Goal: Task Accomplishment & Management: Use online tool/utility

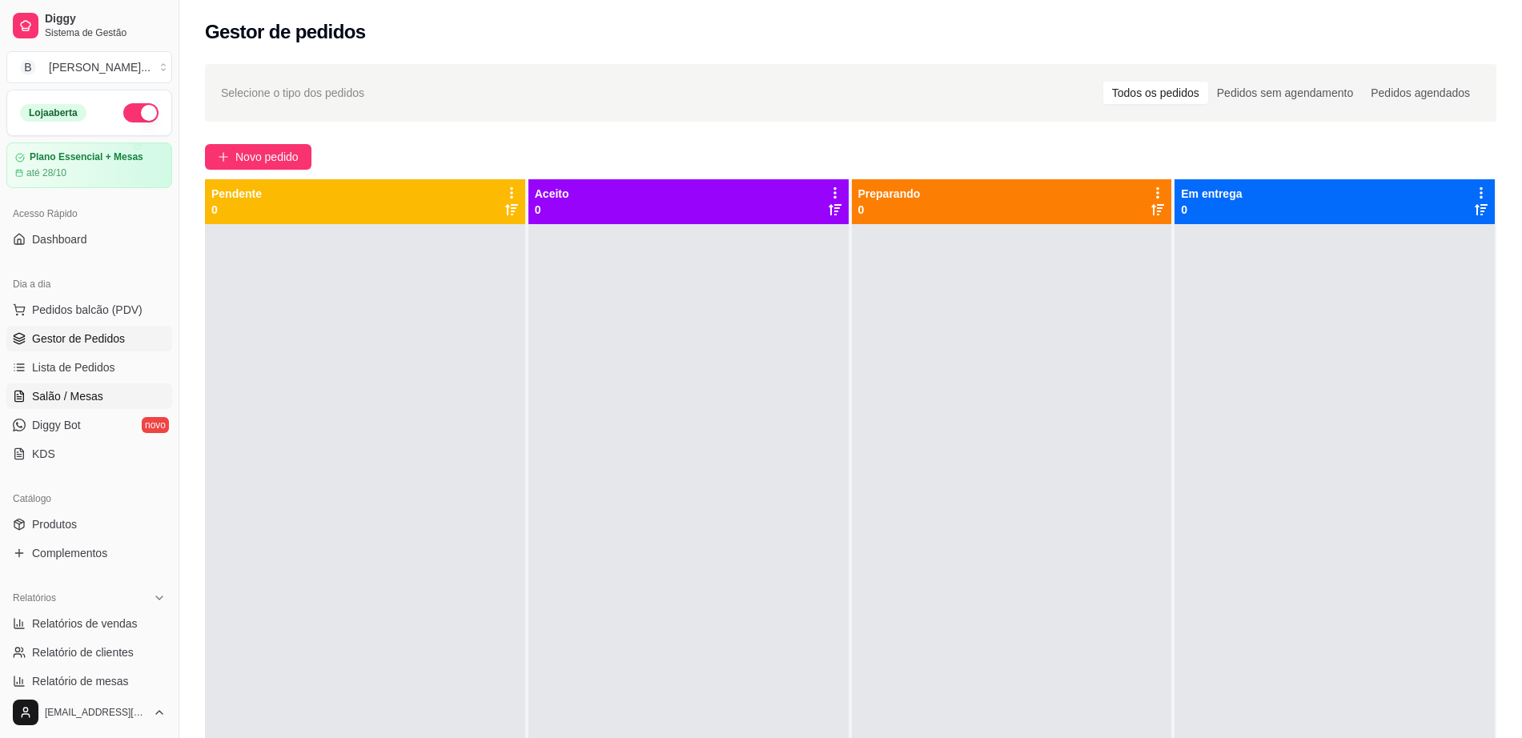
click at [104, 386] on link "Salão / Mesas" at bounding box center [89, 396] width 166 height 26
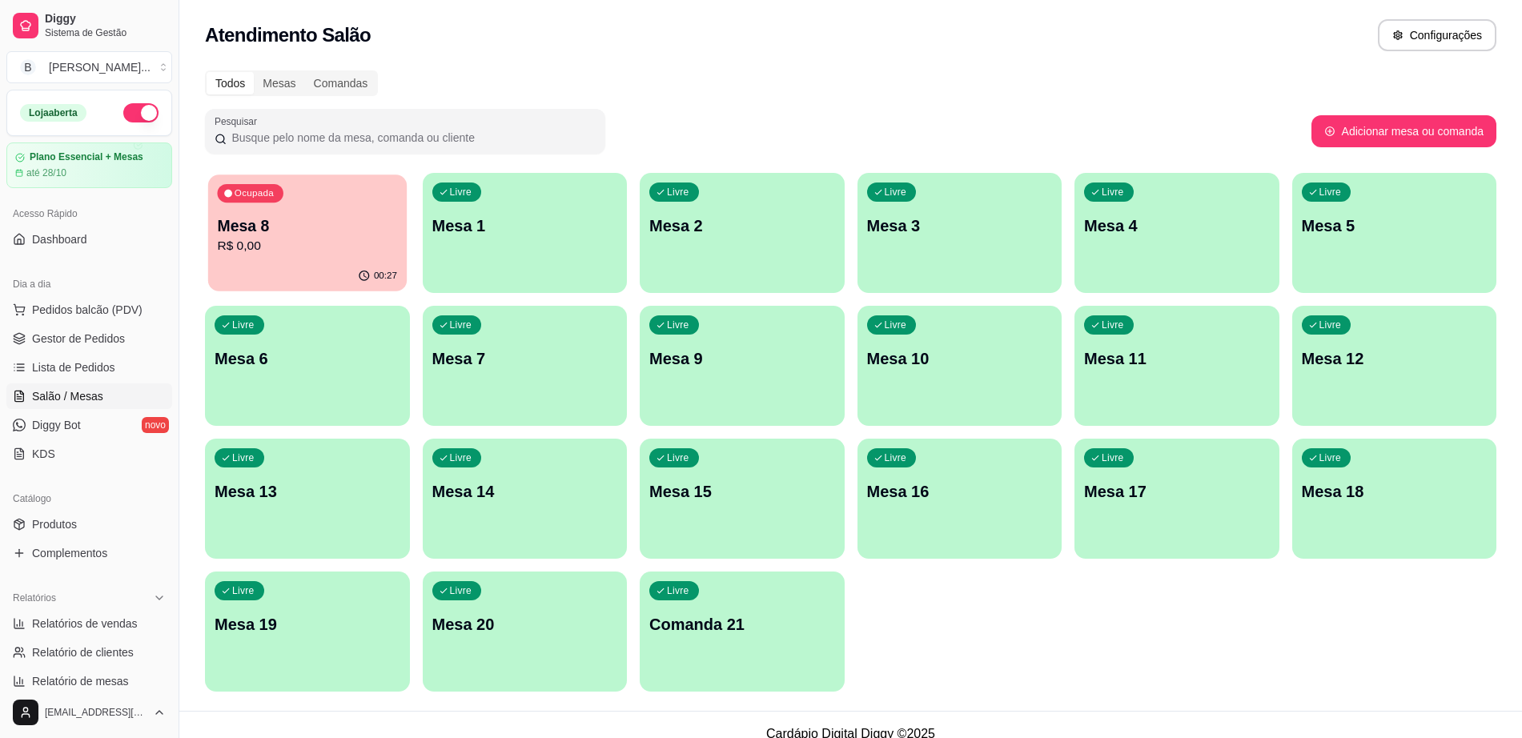
click at [343, 239] on p "R$ 0,00" at bounding box center [307, 246] width 180 height 18
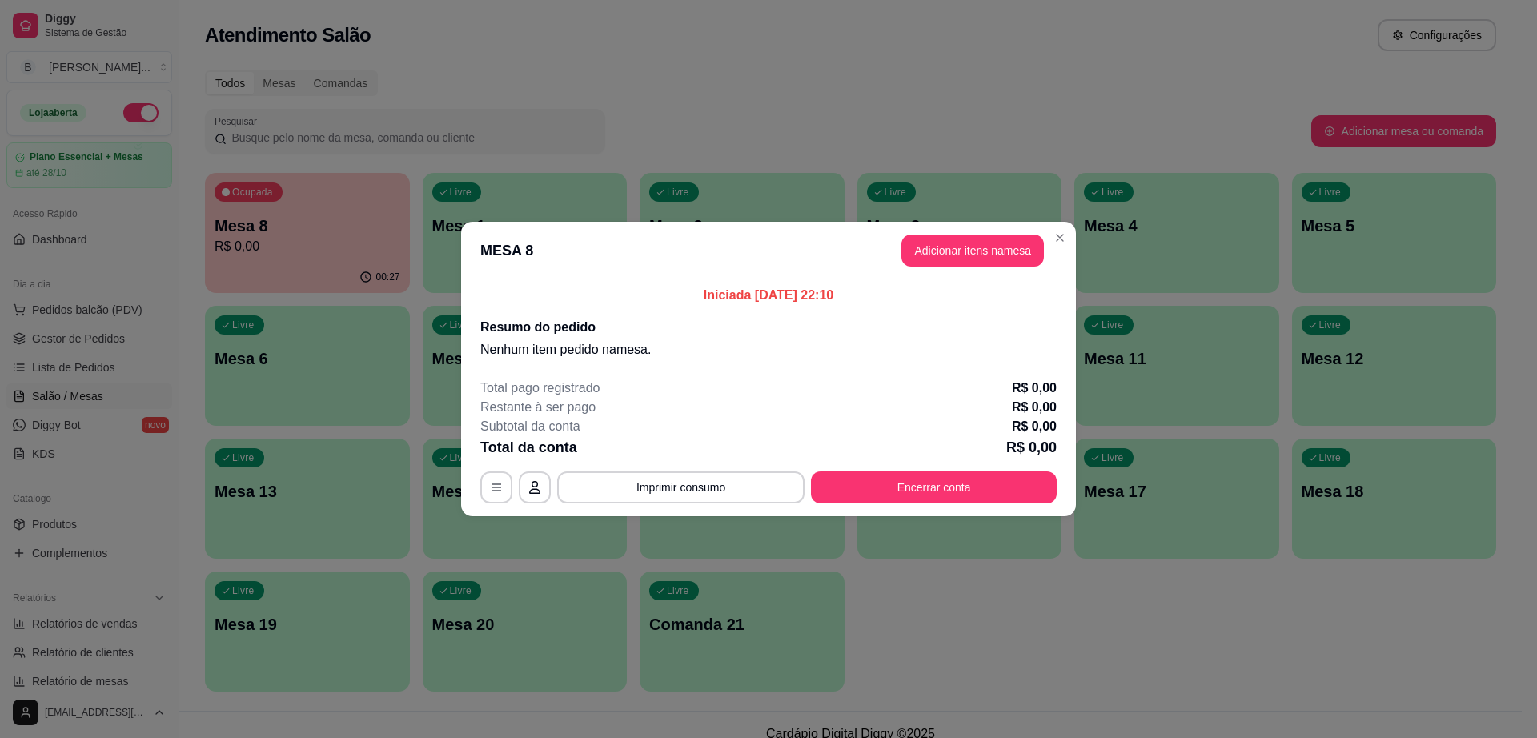
click at [902, 505] on footer "Total pago registrado R$ 0,00 Restante à ser pago R$ 0,00 Subtotal da conta R$ …" at bounding box center [768, 441] width 615 height 151
click at [912, 494] on button "Encerrar conta" at bounding box center [934, 488] width 246 height 32
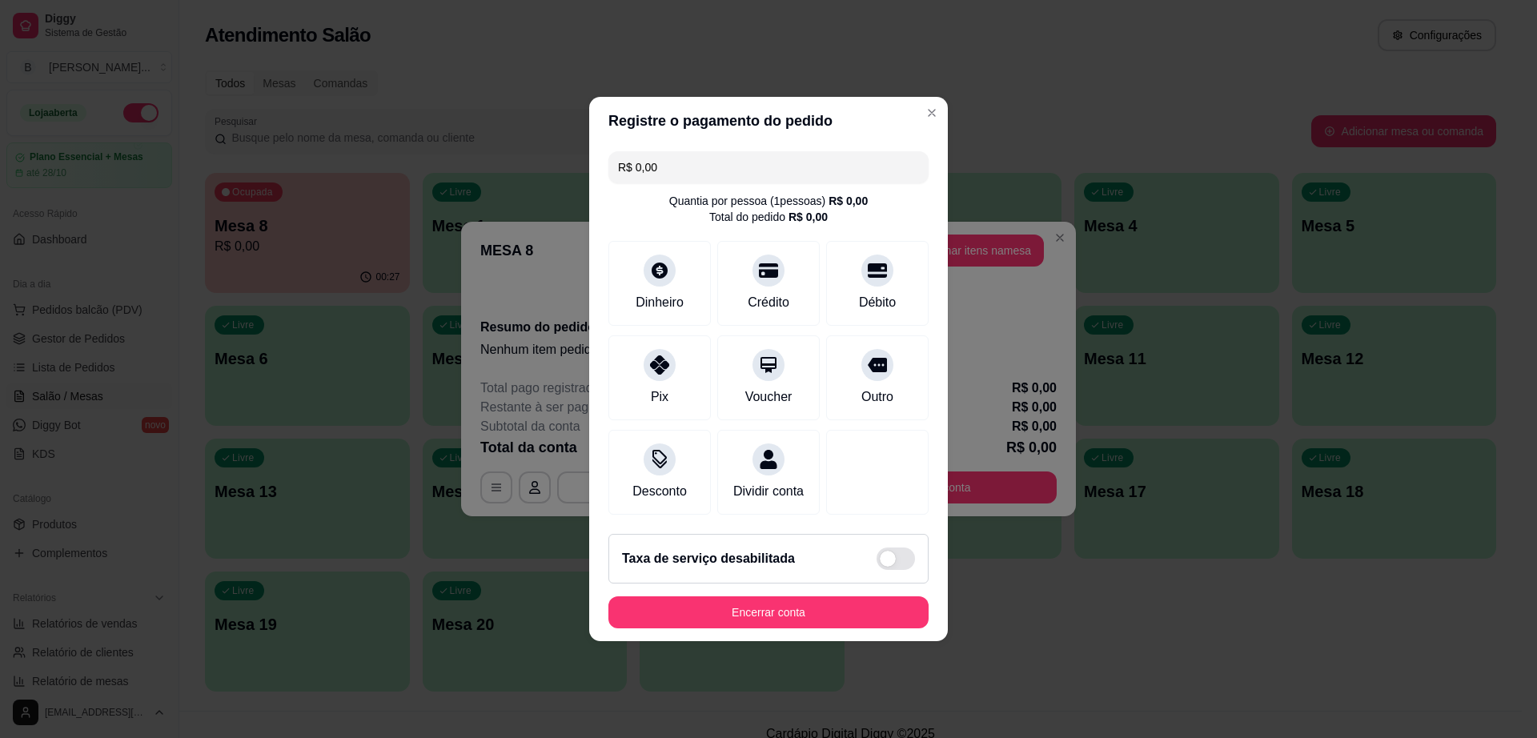
click at [872, 640] on footer "Taxa de serviço desabilitada Encerrar conta" at bounding box center [768, 581] width 359 height 120
click at [808, 611] on button "Encerrar conta" at bounding box center [768, 612] width 311 height 31
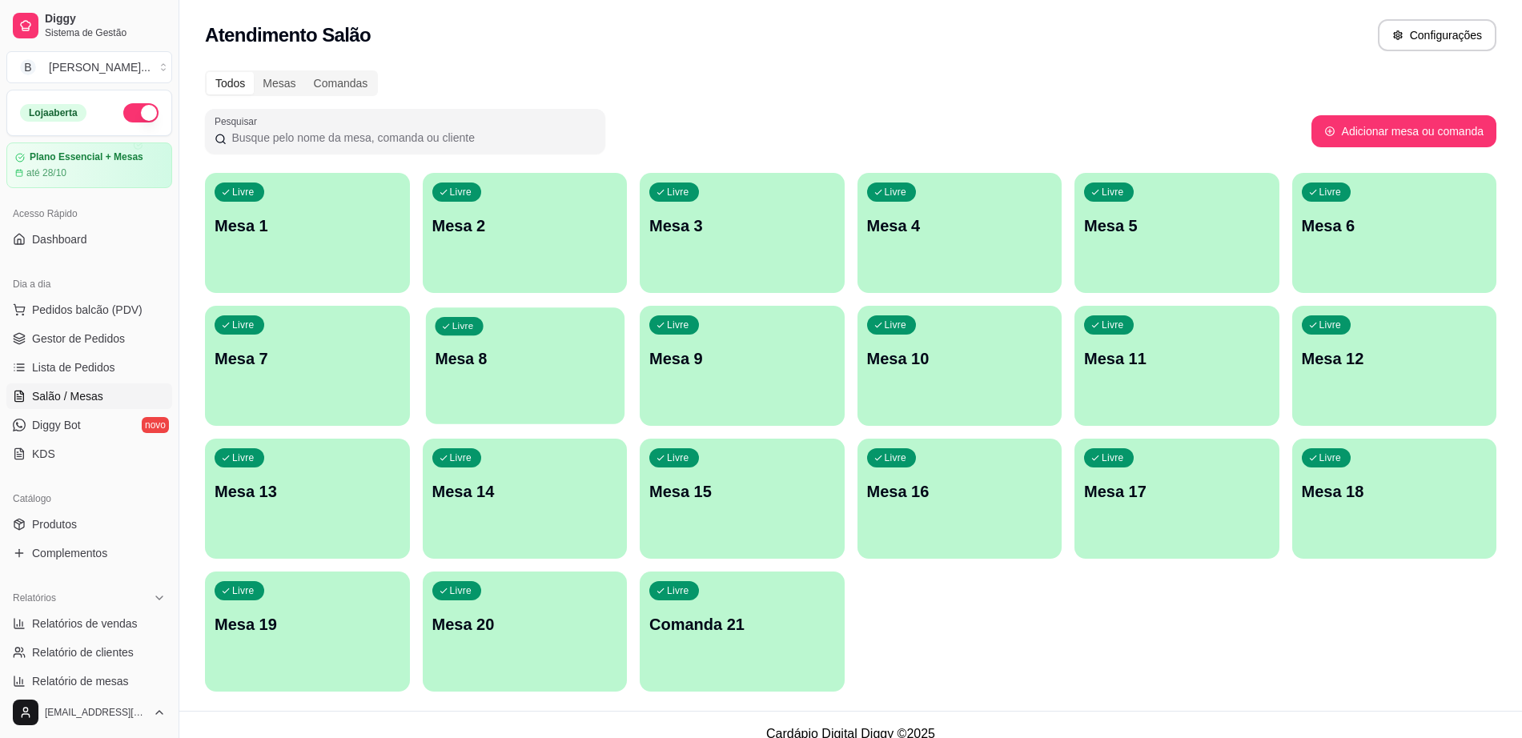
click at [581, 371] on div "Livre Mesa 8" at bounding box center [524, 356] width 199 height 98
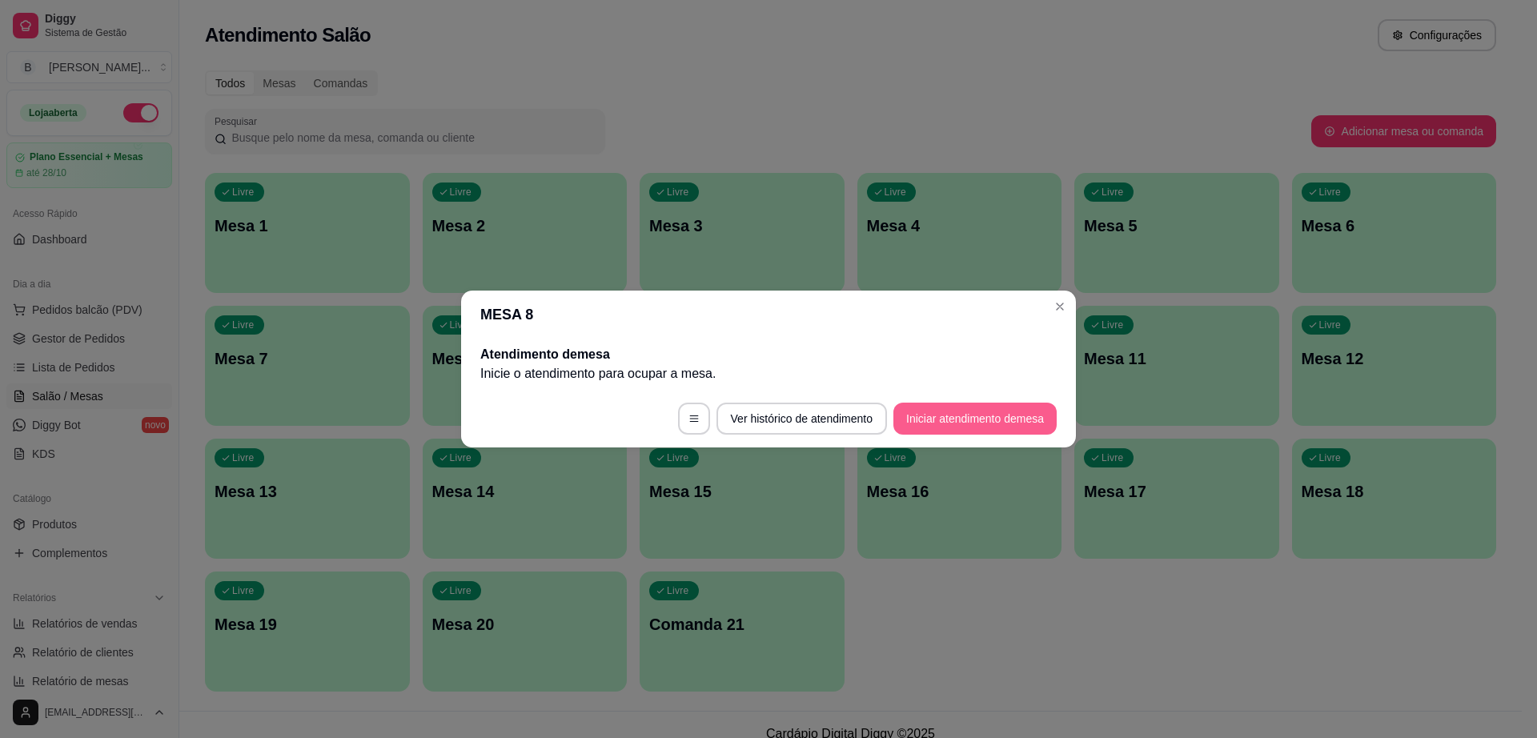
click at [933, 412] on button "Iniciar atendimento de mesa" at bounding box center [974, 419] width 163 height 32
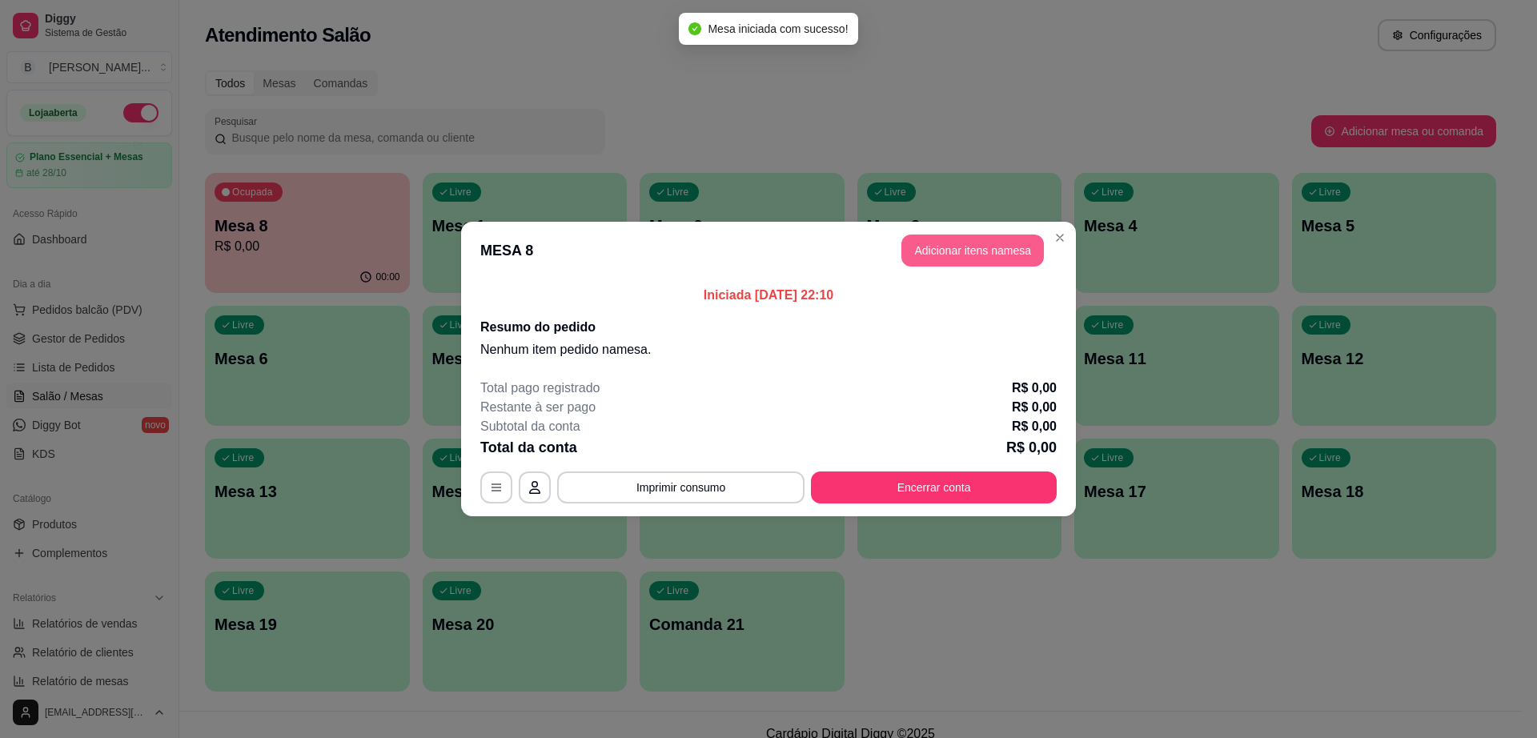
click at [986, 247] on button "Adicionar itens na mesa" at bounding box center [972, 251] width 143 height 32
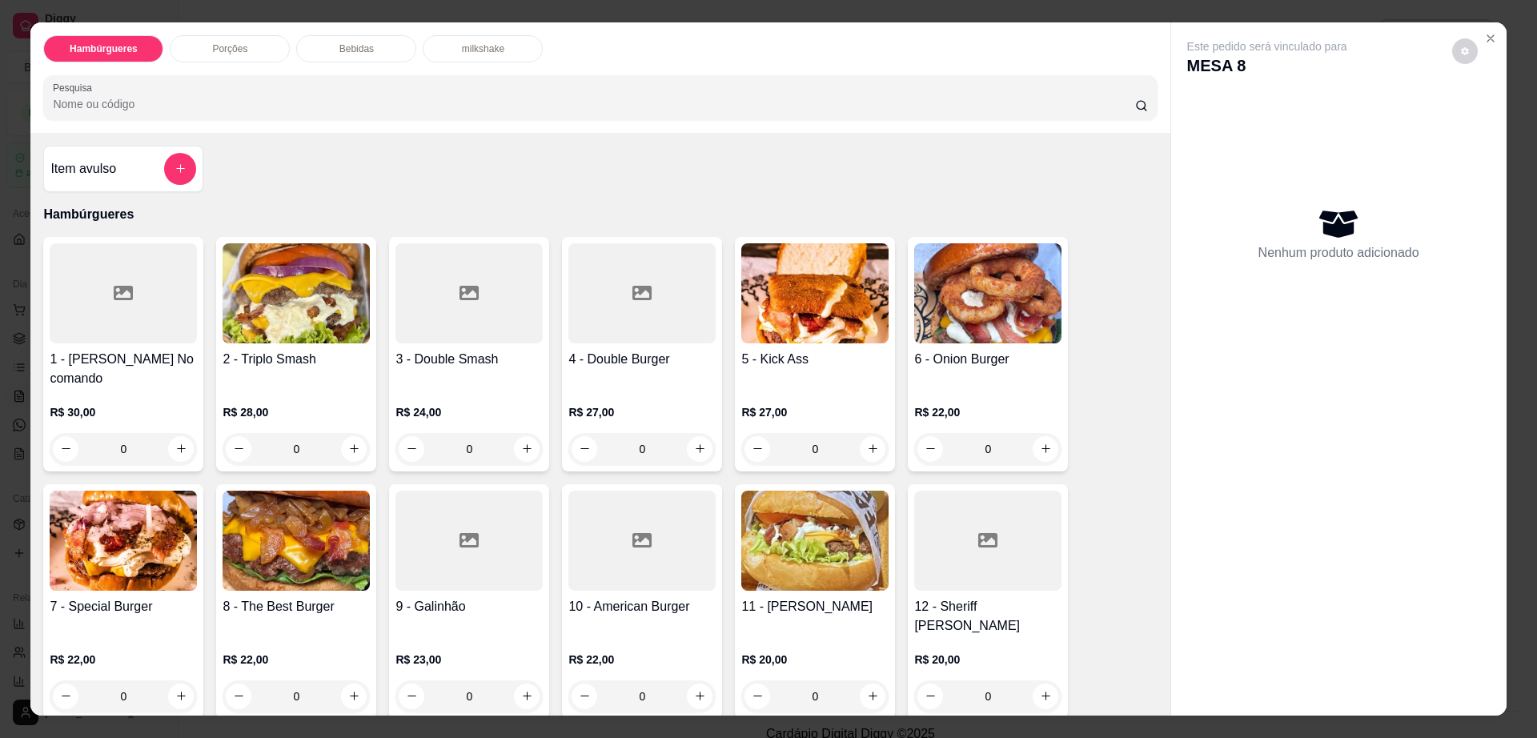
click at [133, 548] on img at bounding box center [123, 541] width 147 height 100
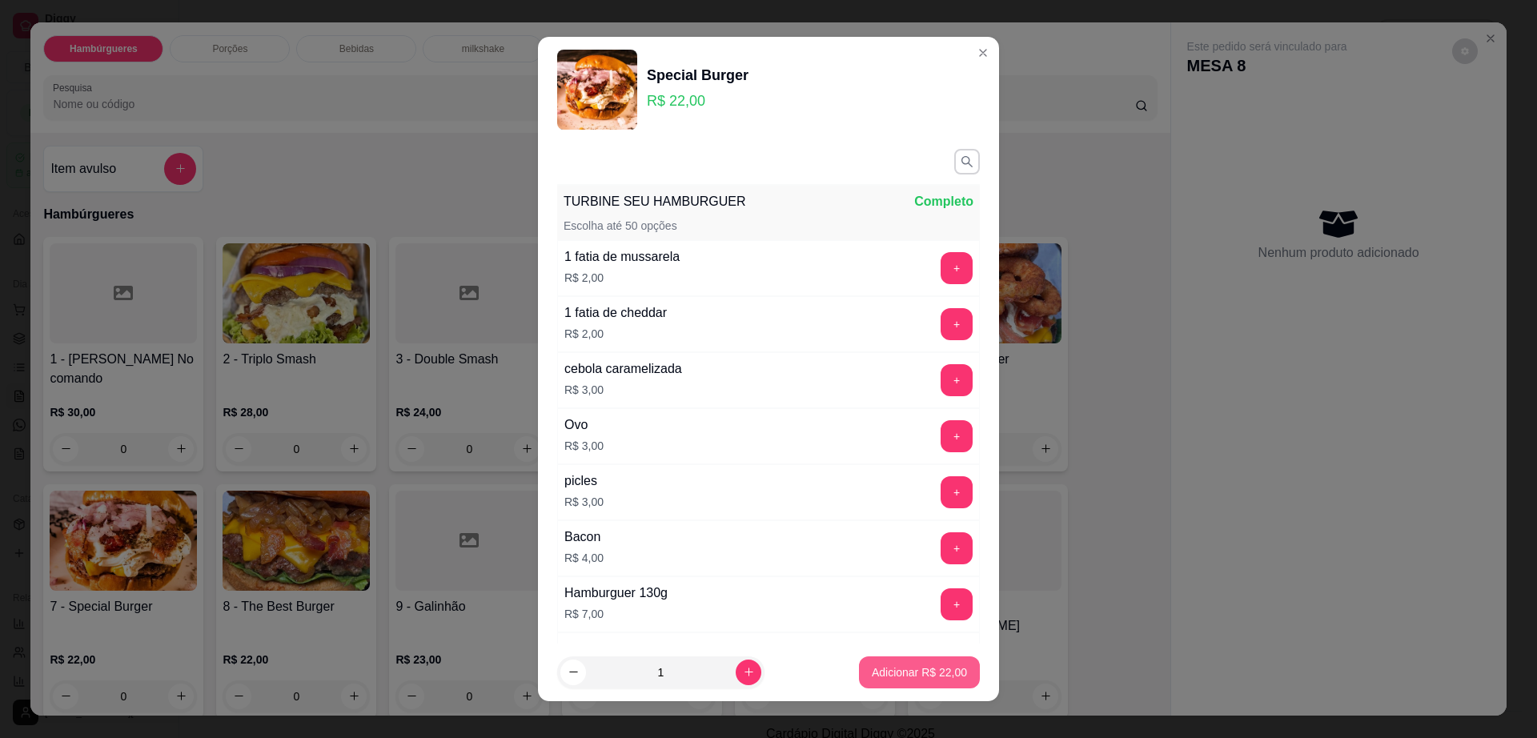
click at [881, 665] on p "Adicionar R$ 22,00" at bounding box center [919, 673] width 95 height 16
type input "1"
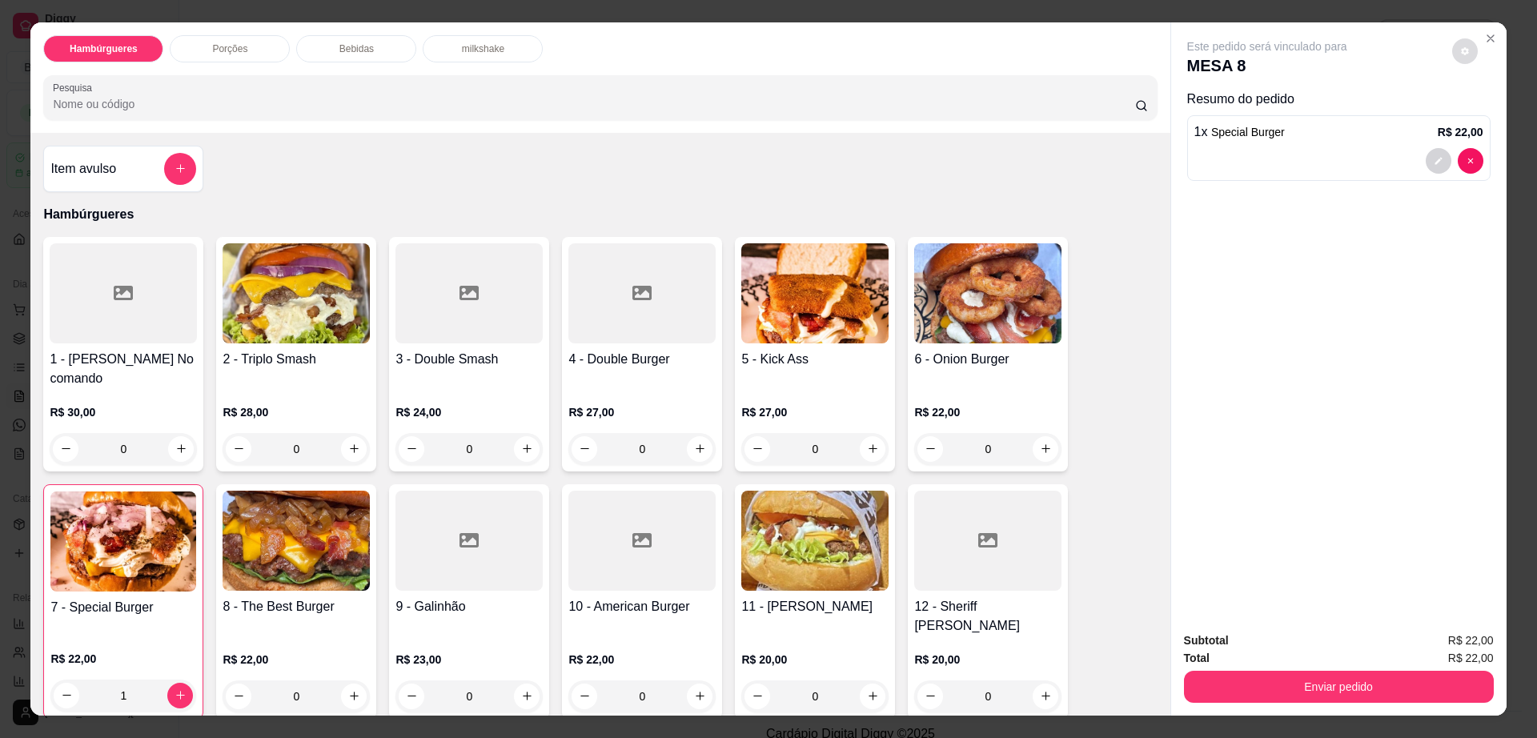
click at [1453, 45] on button "decrease-product-quantity" at bounding box center [1465, 51] width 26 height 26
click at [1496, 110] on span "Automatic updates" at bounding box center [1499, 115] width 16 height 13
click at [1488, 115] on input "Automatic updates" at bounding box center [1482, 120] width 10 height 10
checkbox input "false"
click at [1277, 684] on button "Enviar pedido" at bounding box center [1339, 687] width 310 height 32
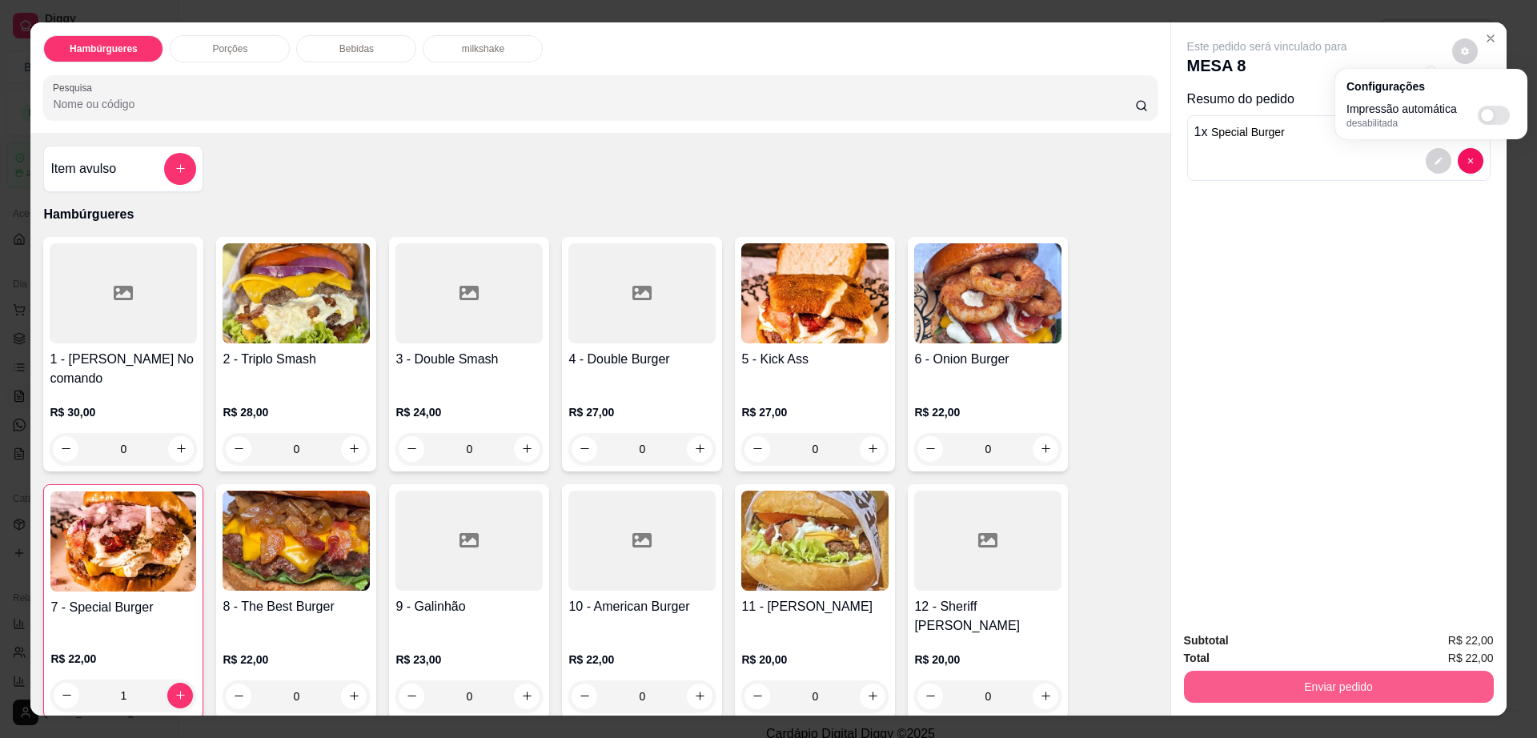
click at [1277, 684] on button "Enviar pedido" at bounding box center [1339, 687] width 310 height 32
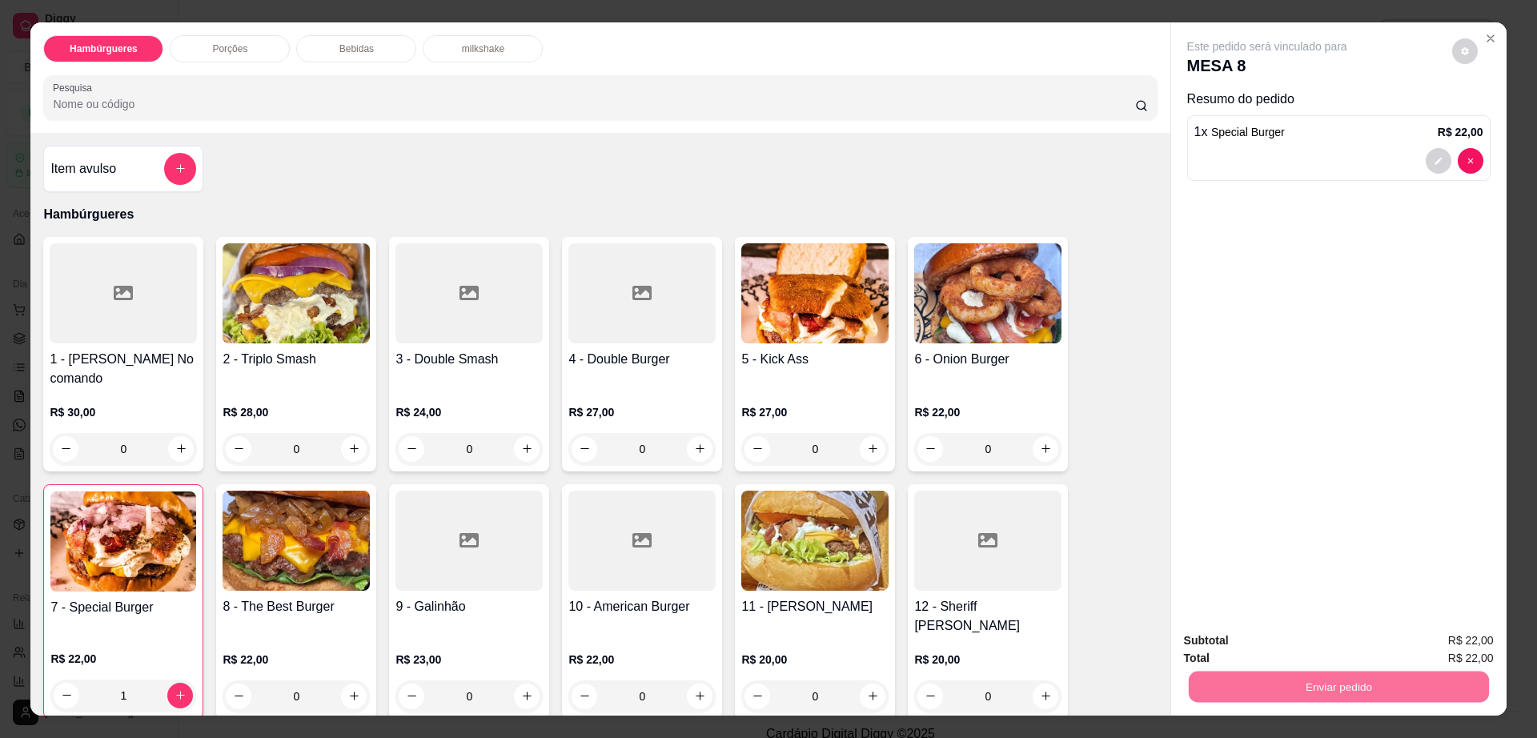
click at [1440, 653] on button "Enviar pedido" at bounding box center [1450, 647] width 90 height 30
